Goal: Information Seeking & Learning: Learn about a topic

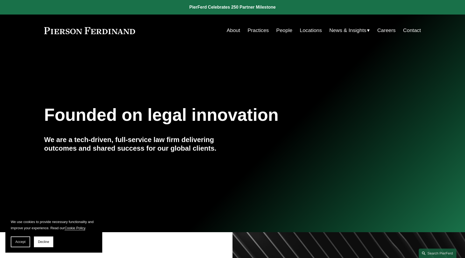
click at [258, 33] on link "Practices" at bounding box center [258, 30] width 21 height 10
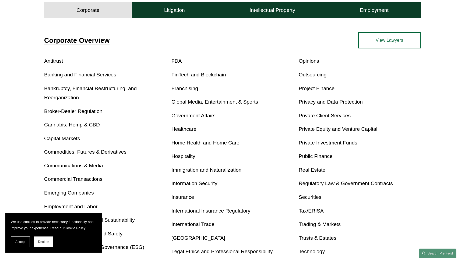
scroll to position [192, 0]
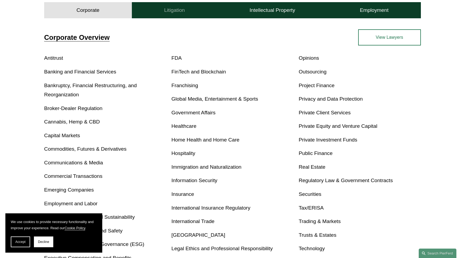
click at [193, 13] on button "Litigation" at bounding box center [174, 10] width 85 height 16
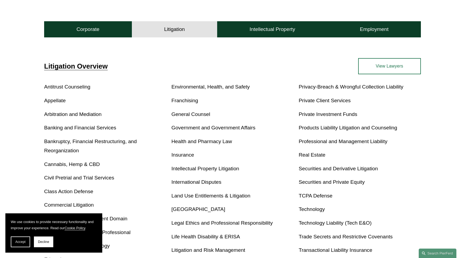
scroll to position [142, 0]
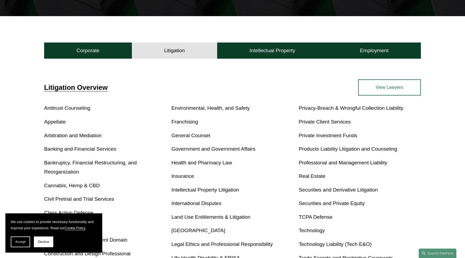
click at [161, 60] on div "Corporate Overview Antitrust Banking and Financial Services Bankruptcy, Financi…" at bounding box center [232, 196] width 465 height 274
click at [166, 52] on h4 "Litigation" at bounding box center [174, 50] width 21 height 6
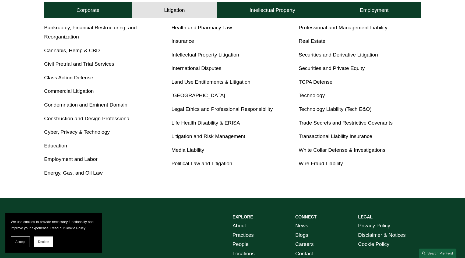
scroll to position [152, 0]
